Goal: Communication & Community: Answer question/provide support

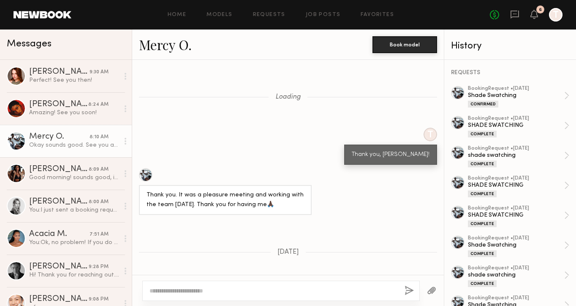
scroll to position [6851, 0]
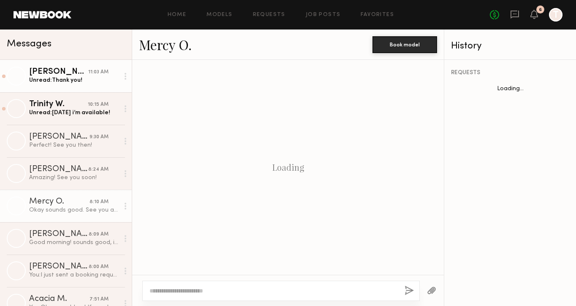
scroll to position [395, 0]
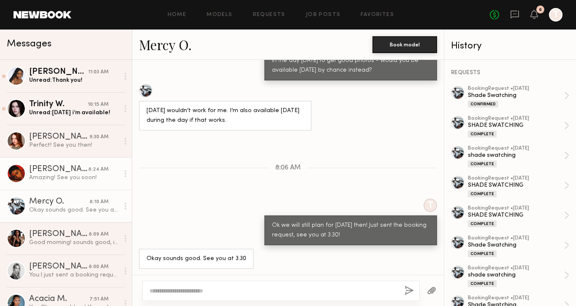
click at [74, 115] on div "Unread: wednesday i’m available!" at bounding box center [74, 113] width 90 height 8
click at [75, 114] on div "Unread: wednesday i’m available!" at bounding box center [74, 113] width 90 height 8
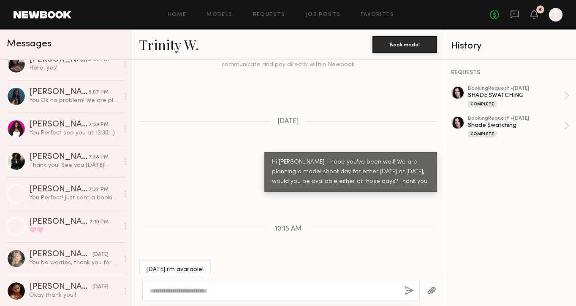
scroll to position [352, 0]
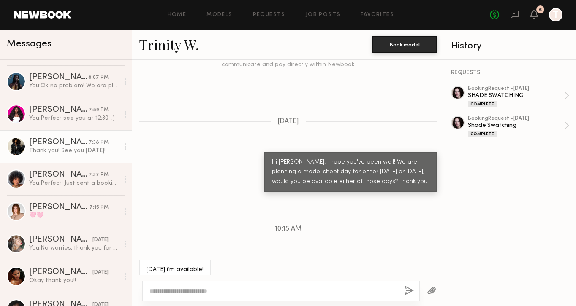
click at [73, 147] on div "Thank you! See you [DATE]!" at bounding box center [74, 151] width 90 height 8
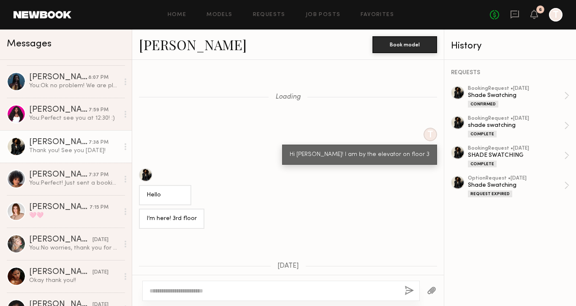
scroll to position [455, 0]
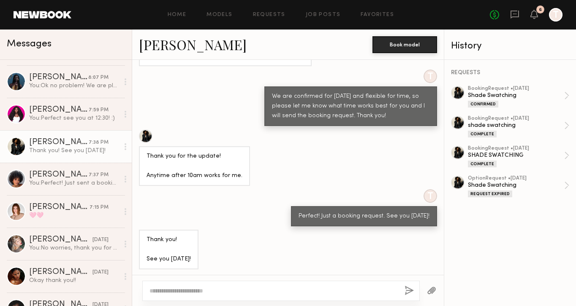
click at [173, 289] on textarea at bounding box center [273, 291] width 248 height 8
type textarea "**********"
click at [503, 103] on div "Confirmed" at bounding box center [516, 103] width 96 height 7
click at [301, 289] on textarea "**********" at bounding box center [273, 291] width 248 height 8
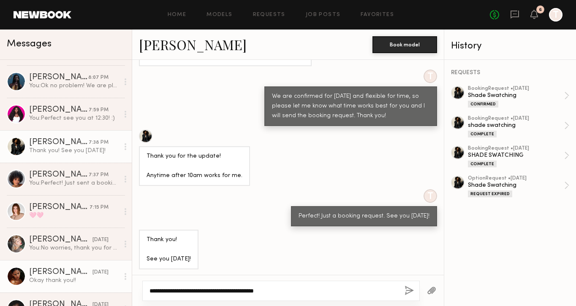
drag, startPoint x: 300, startPoint y: 289, endPoint x: 92, endPoint y: 278, distance: 208.0
click at [92, 278] on div "Messages Naomi B. 11:03 AM Unread: Thank you! Trinity W. 10:15 AM wednesday i’m…" at bounding box center [288, 168] width 576 height 277
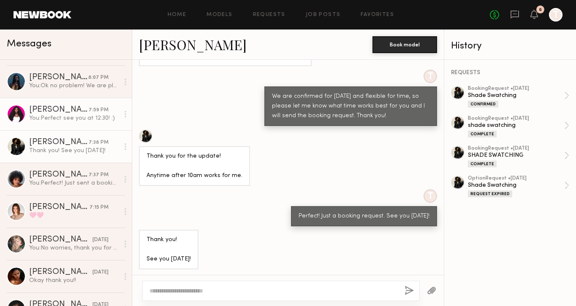
click at [78, 119] on div "You: Perfect see you at 12:30! :)" at bounding box center [74, 118] width 90 height 8
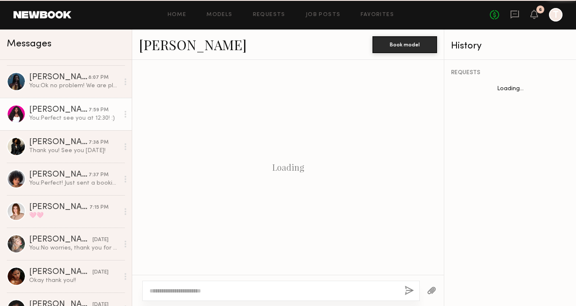
scroll to position [230, 0]
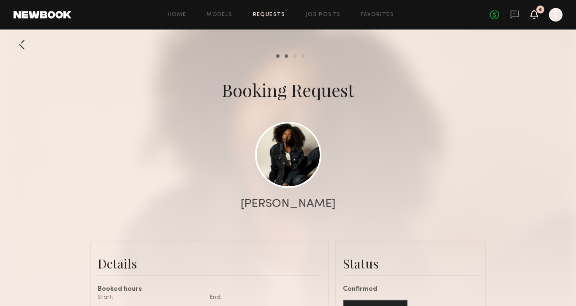
click at [537, 13] on icon at bounding box center [534, 14] width 7 height 6
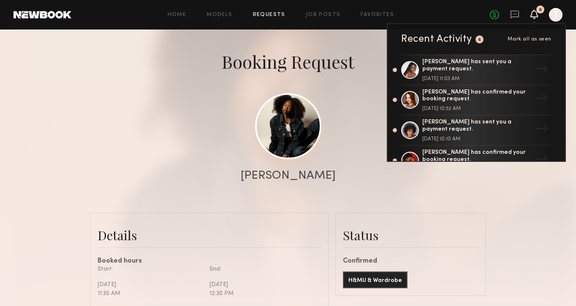
scroll to position [57, 0]
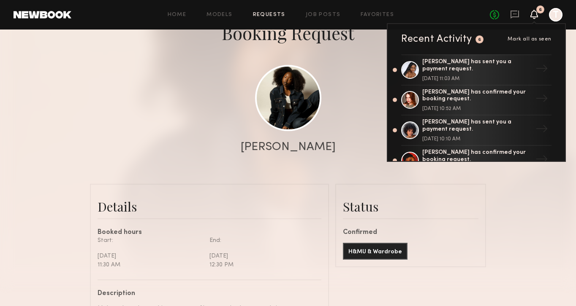
click at [372, 42] on div "Booking Request" at bounding box center [288, 33] width 576 height 24
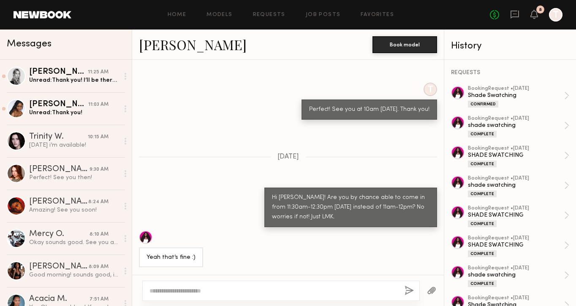
scroll to position [9204, 0]
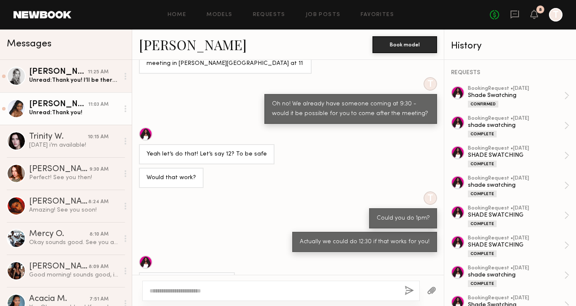
click at [79, 109] on div "Unread: Thank you!" at bounding box center [74, 113] width 90 height 8
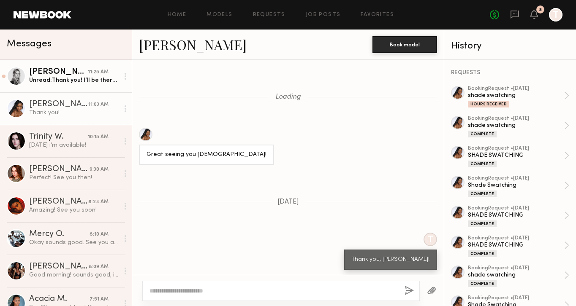
scroll to position [478, 0]
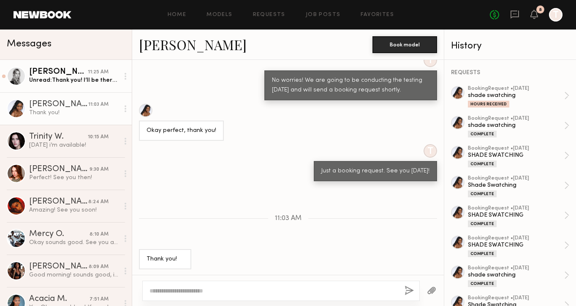
click at [76, 80] on div "Unread: Thank you! I’ll be there on time" at bounding box center [74, 80] width 90 height 8
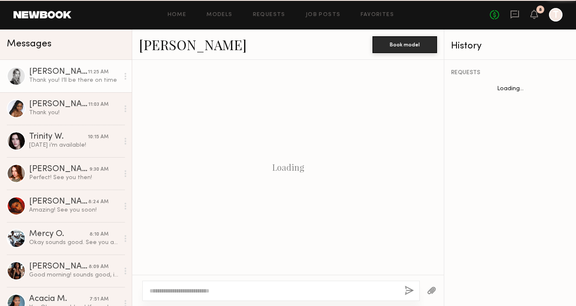
scroll to position [608, 0]
